Goal: Transaction & Acquisition: Download file/media

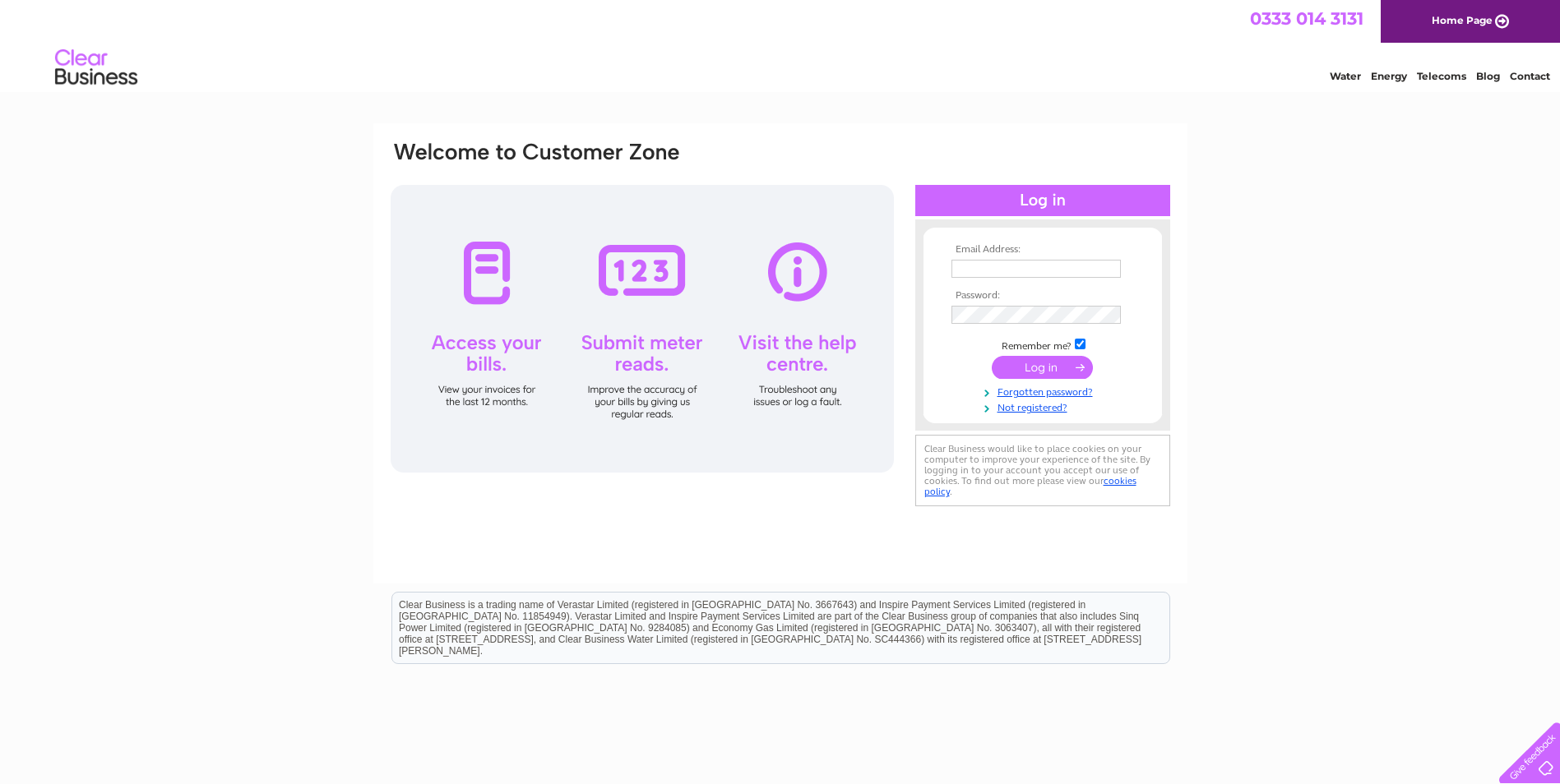
type input "rebecca.anderson@forsyths.com"
click at [1049, 364] on input "submit" at bounding box center [1042, 367] width 101 height 23
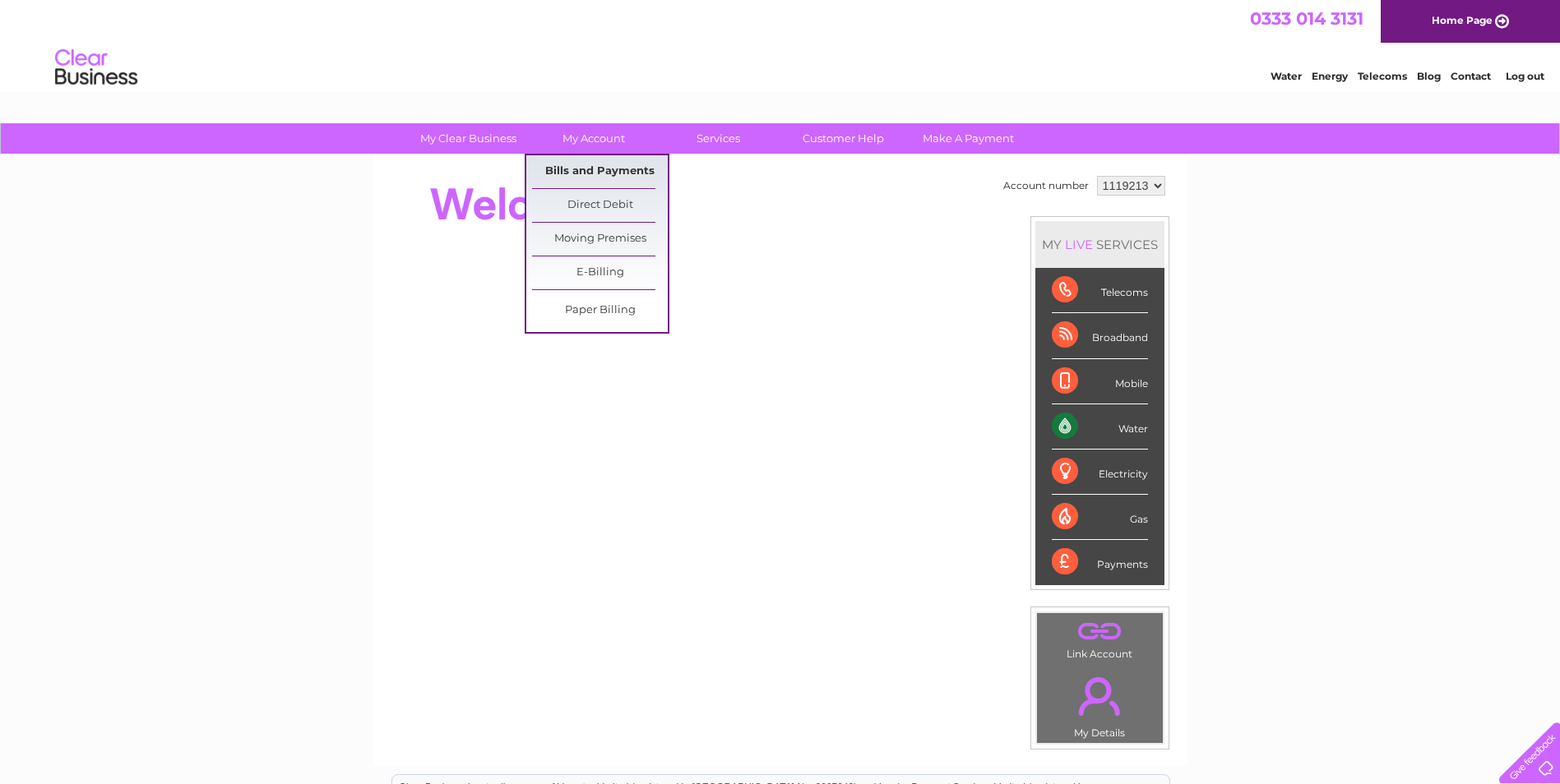
click at [597, 168] on link "Bills and Payments" at bounding box center [600, 172] width 136 height 33
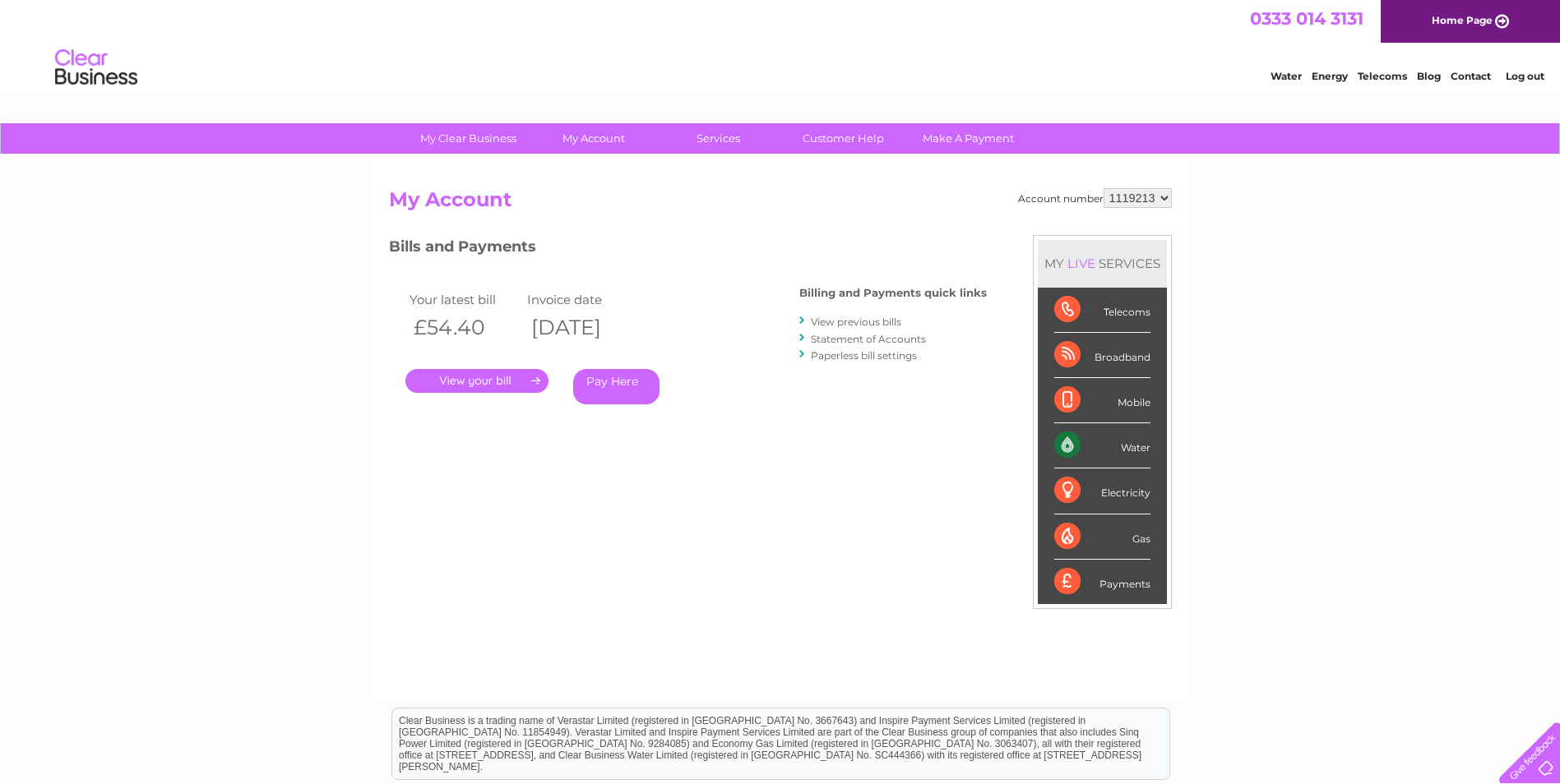
click at [491, 379] on link "." at bounding box center [477, 381] width 143 height 24
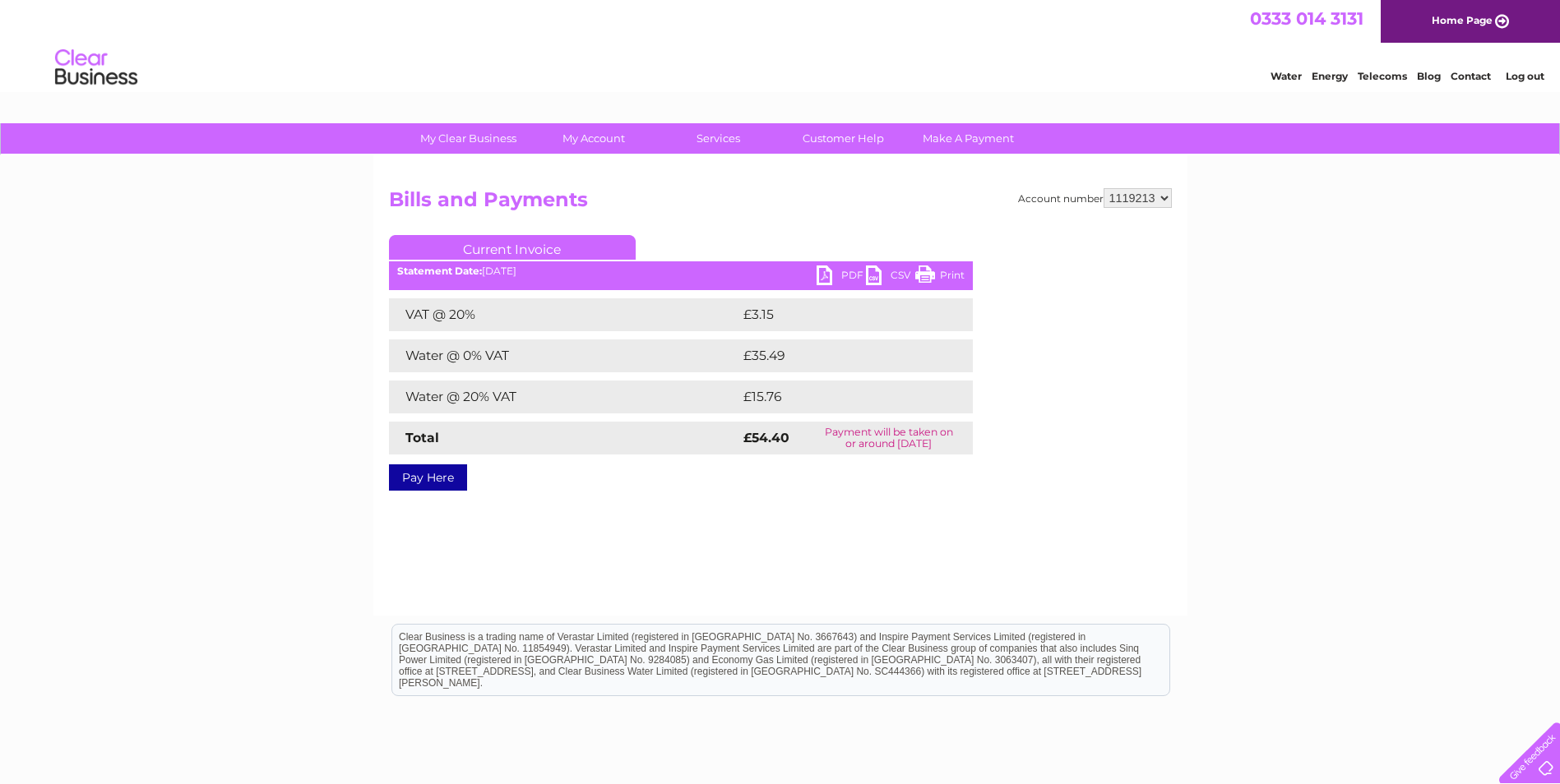
click at [849, 273] on link "PDF" at bounding box center [841, 277] width 49 height 24
